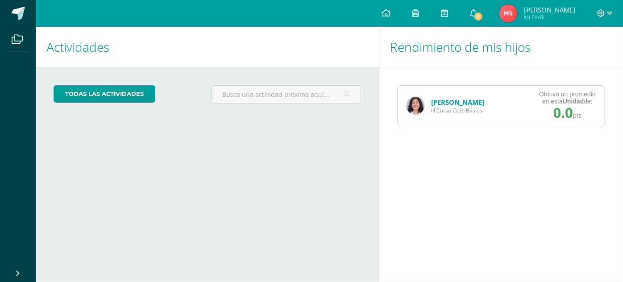
click at [451, 99] on link "[PERSON_NAME]" at bounding box center [457, 102] width 53 height 9
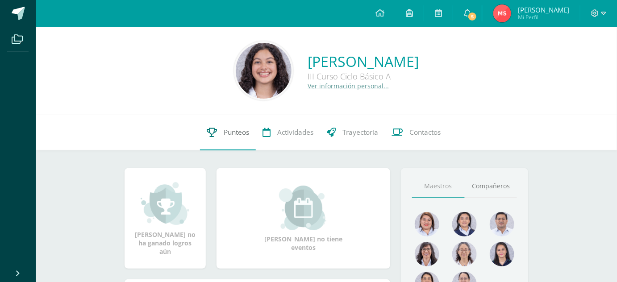
click at [228, 133] on span "Punteos" at bounding box center [236, 132] width 25 height 9
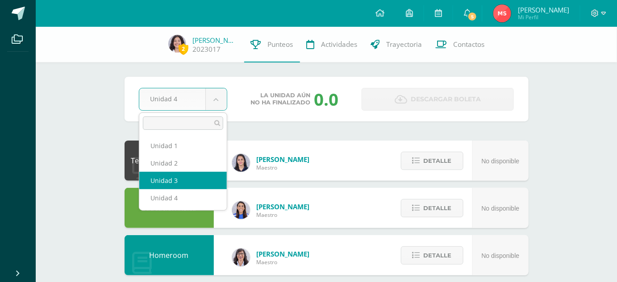
select select "Unidad 3"
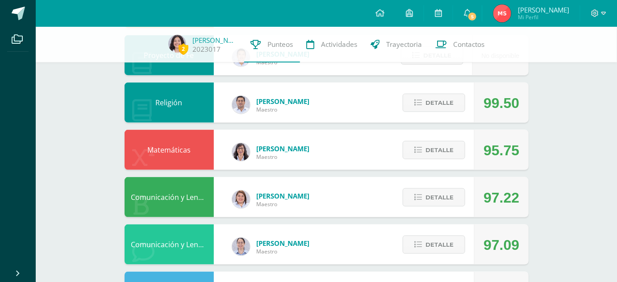
scroll to position [295, 0]
click at [428, 145] on span "Detalle" at bounding box center [439, 149] width 28 height 17
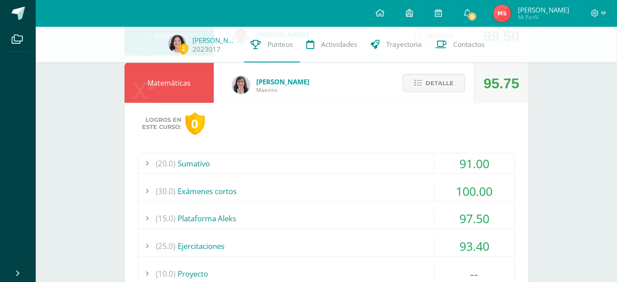
click at [332, 157] on div "(20.0) Sumativo" at bounding box center [326, 164] width 376 height 20
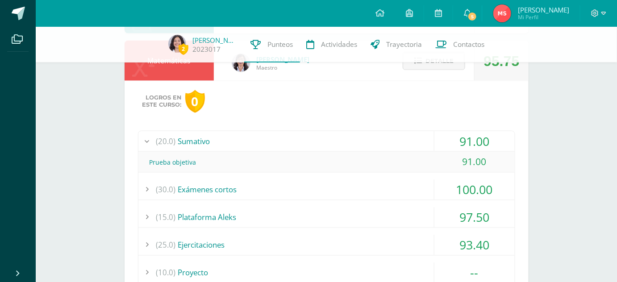
scroll to position [387, 0]
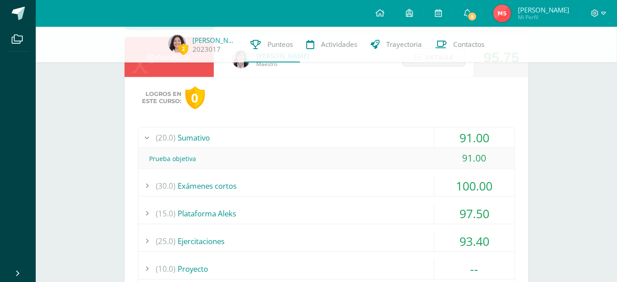
click at [287, 133] on div "(20.0) Sumativo" at bounding box center [326, 138] width 376 height 20
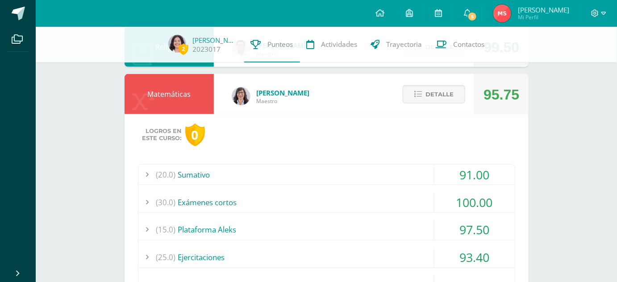
scroll to position [342, 0]
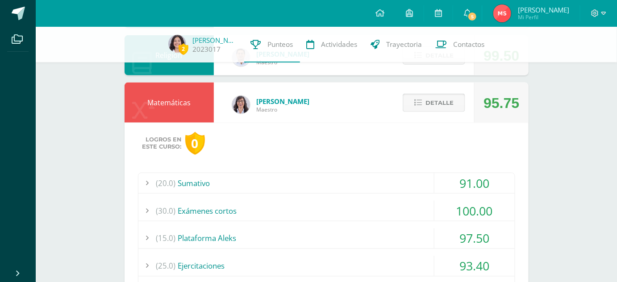
click at [417, 103] on icon at bounding box center [418, 103] width 8 height 8
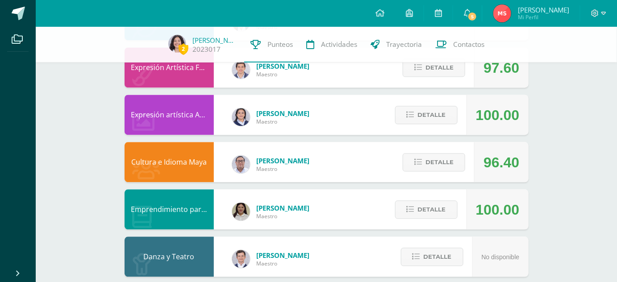
scroll to position [579, 0]
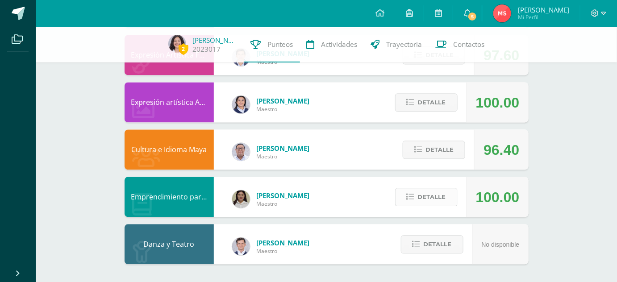
click at [422, 197] on span "Detalle" at bounding box center [432, 197] width 28 height 17
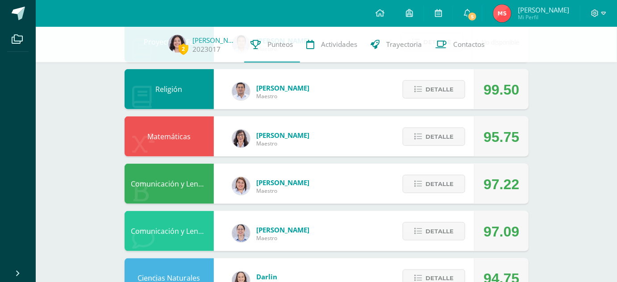
scroll to position [308, 0]
click at [429, 133] on span "Detalle" at bounding box center [439, 137] width 28 height 17
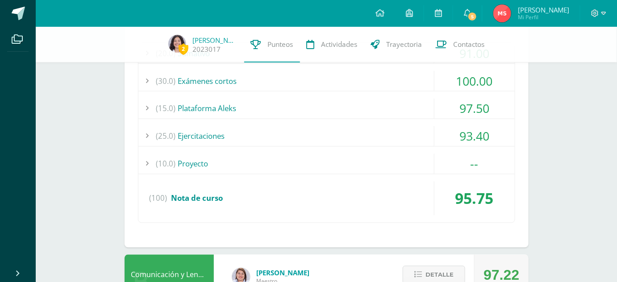
scroll to position [477, 0]
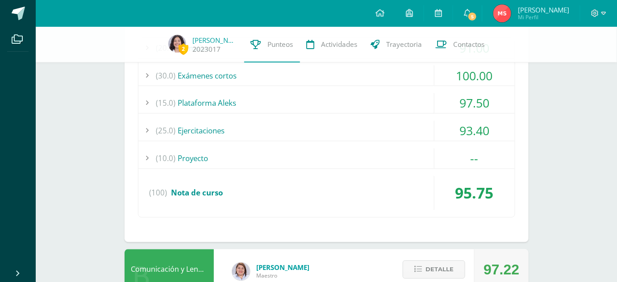
click at [312, 132] on div "(25.0) Ejercitaciones" at bounding box center [326, 131] width 376 height 20
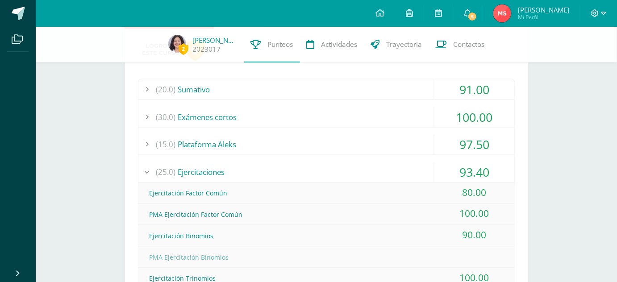
scroll to position [434, 0]
click at [294, 123] on div "(30.0) Exámenes cortos" at bounding box center [326, 118] width 376 height 20
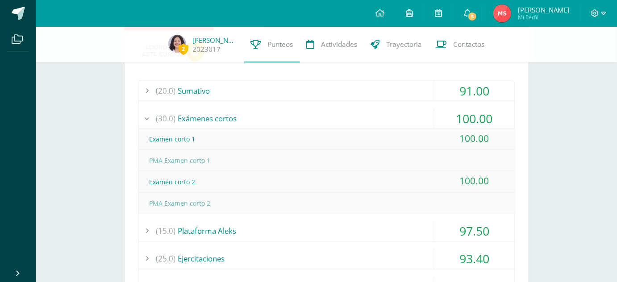
click at [274, 91] on div "(20.0) Sumativo" at bounding box center [326, 91] width 376 height 20
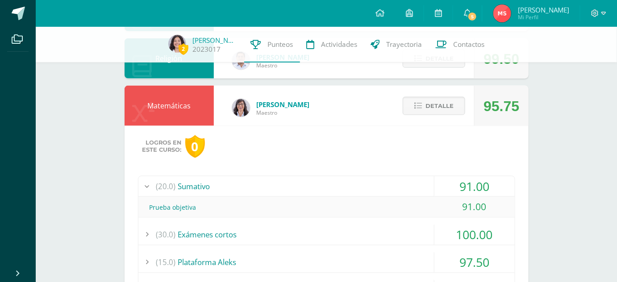
scroll to position [338, 0]
click at [457, 102] on button "Detalle" at bounding box center [434, 106] width 62 height 18
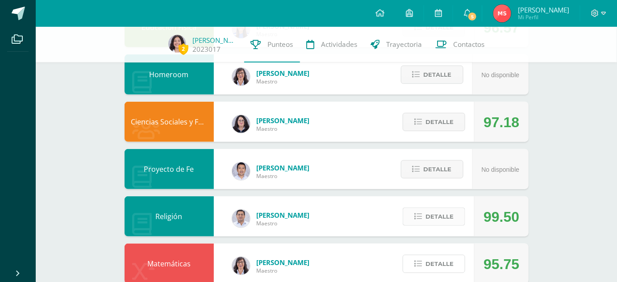
scroll to position [181, 0]
click at [409, 127] on button "Detalle" at bounding box center [434, 122] width 62 height 18
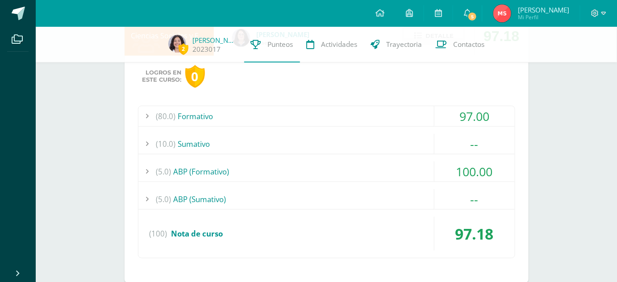
scroll to position [267, 0]
click at [361, 125] on div "(80.0) Formativo" at bounding box center [326, 116] width 376 height 20
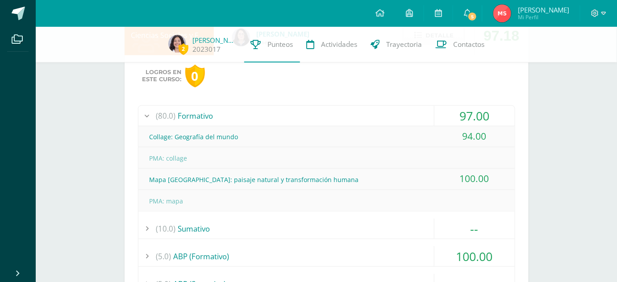
click at [350, 118] on div "(80.0) Formativo" at bounding box center [326, 116] width 376 height 20
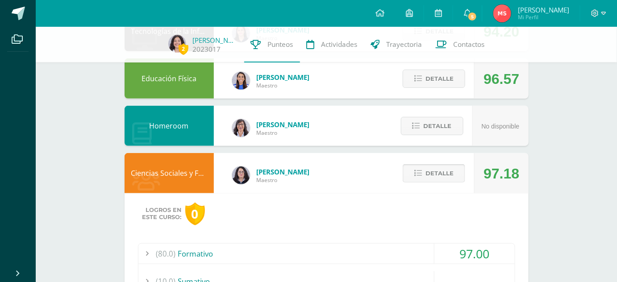
click at [404, 169] on button "Detalle" at bounding box center [434, 173] width 62 height 18
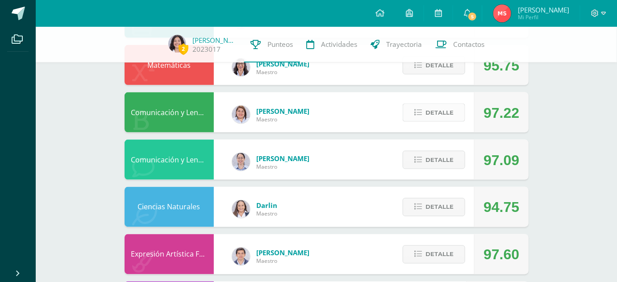
scroll to position [385, 0]
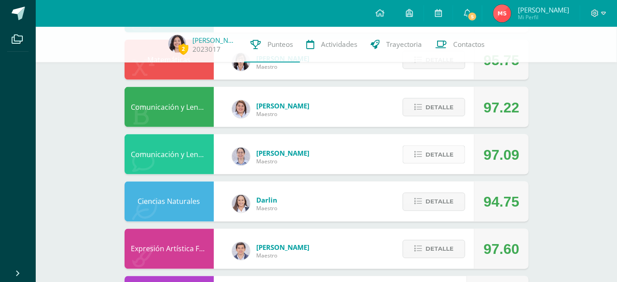
click at [426, 153] on button "Detalle" at bounding box center [434, 154] width 62 height 18
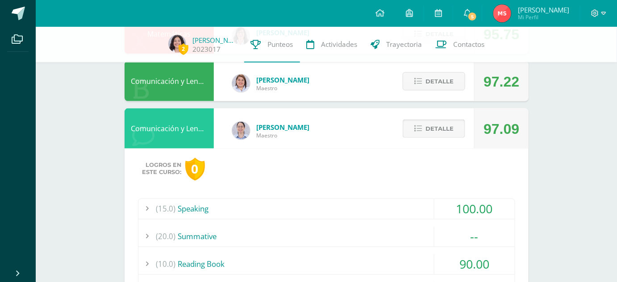
scroll to position [411, 0]
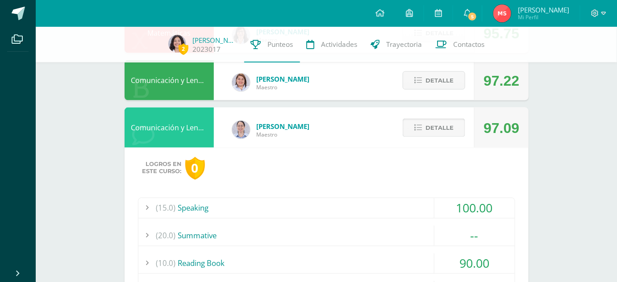
click at [418, 126] on icon at bounding box center [418, 128] width 8 height 8
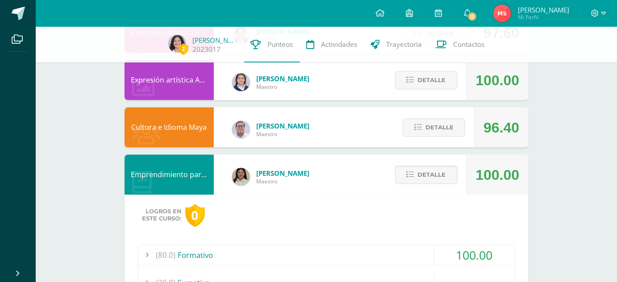
scroll to position [605, 0]
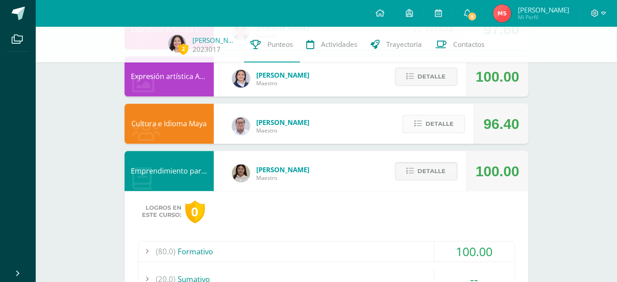
click at [415, 125] on button "Detalle" at bounding box center [434, 124] width 62 height 18
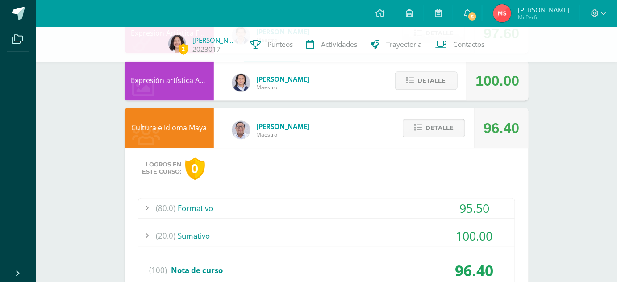
scroll to position [596, 0]
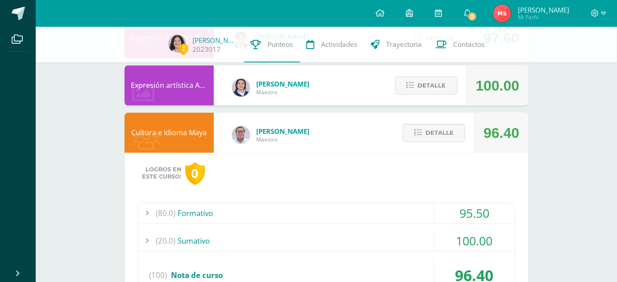
click at [406, 206] on div "(80.0) Formativo" at bounding box center [326, 213] width 376 height 20
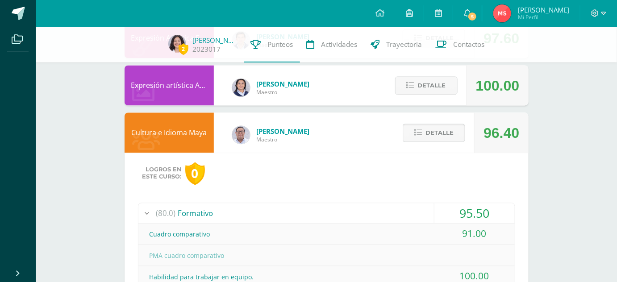
click at [406, 124] on button "Detalle" at bounding box center [434, 133] width 62 height 18
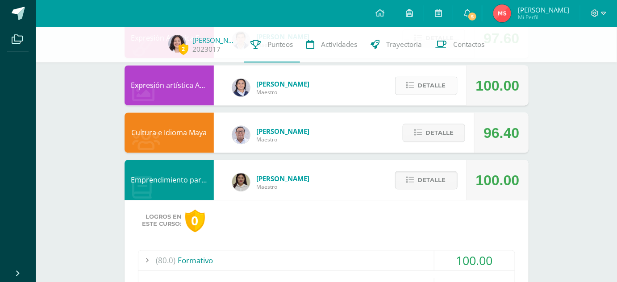
click at [410, 90] on button "Detalle" at bounding box center [426, 85] width 62 height 18
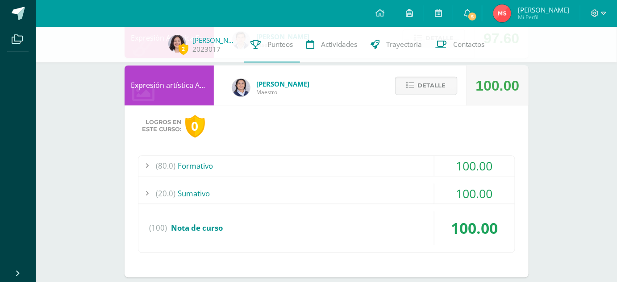
click at [410, 90] on span at bounding box center [425, 85] width 43 height 12
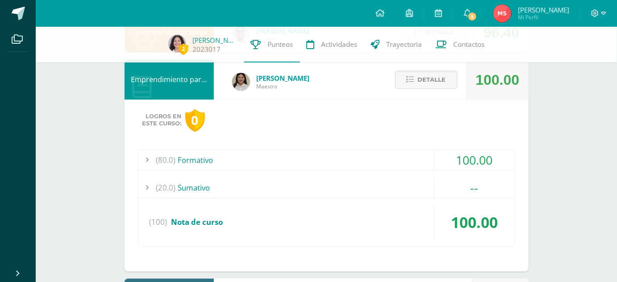
scroll to position [698, 0]
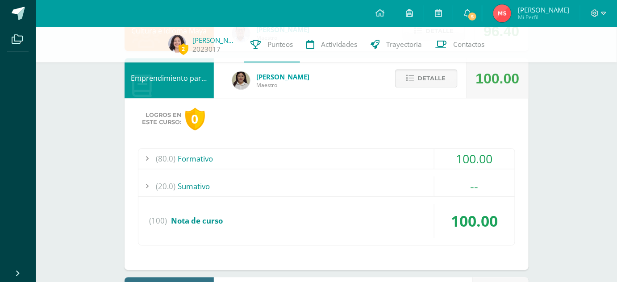
drag, startPoint x: 407, startPoint y: 87, endPoint x: 402, endPoint y: 82, distance: 7.0
click at [402, 82] on button "Detalle" at bounding box center [426, 78] width 62 height 18
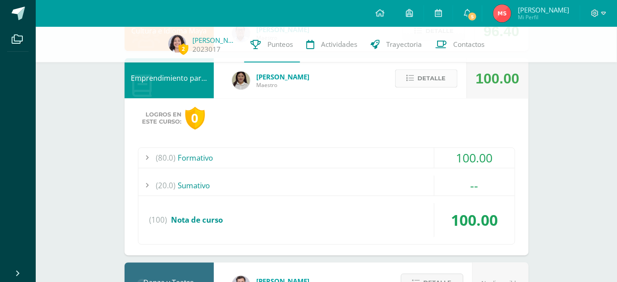
scroll to position [579, 0]
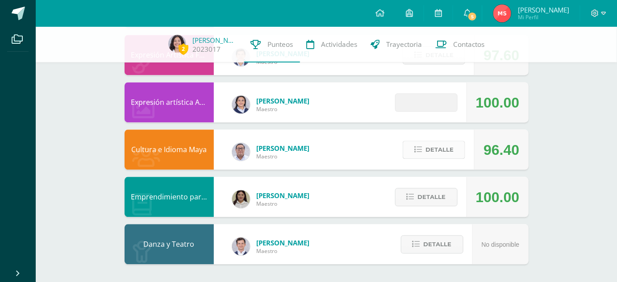
click at [424, 145] on button "Detalle" at bounding box center [434, 150] width 62 height 18
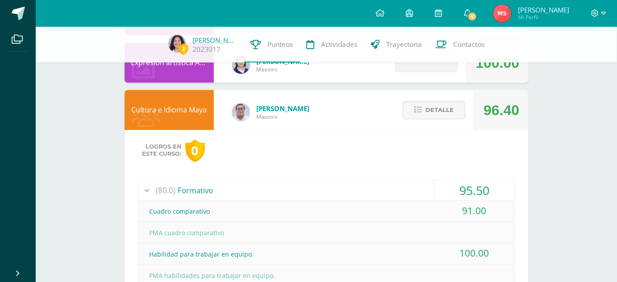
scroll to position [611, 0]
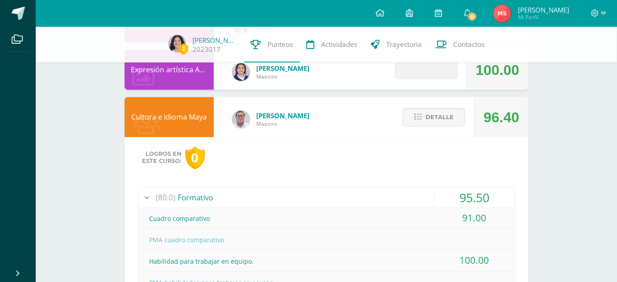
click at [416, 197] on div "(80.0) Formativo" at bounding box center [326, 197] width 376 height 20
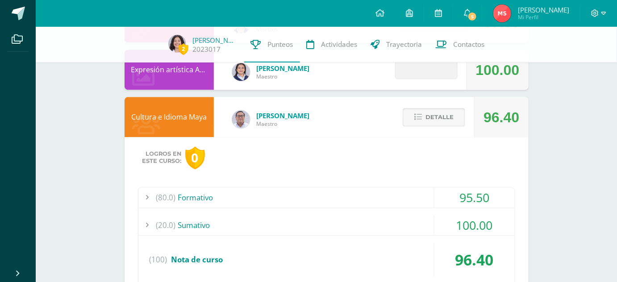
click at [426, 124] on button "Detalle" at bounding box center [434, 117] width 62 height 18
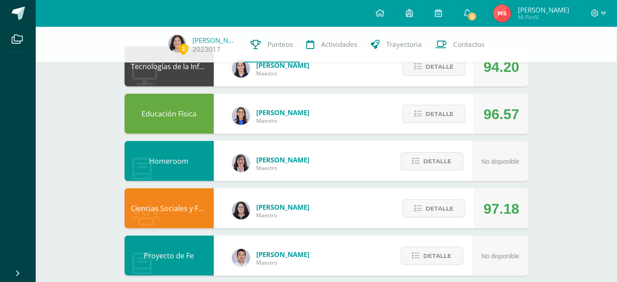
scroll to position [95, 0]
